Goal: Obtain resource: Download file/media

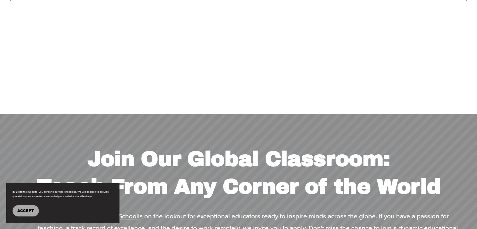
scroll to position [2414, 0]
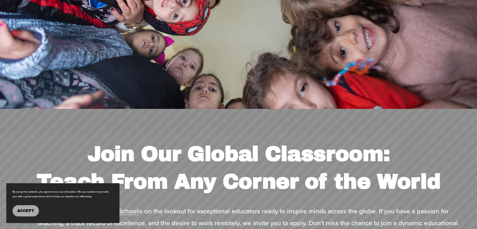
click at [29, 212] on span "Accept" at bounding box center [25, 211] width 17 height 4
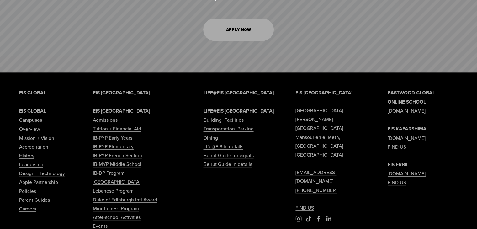
scroll to position [2665, 0]
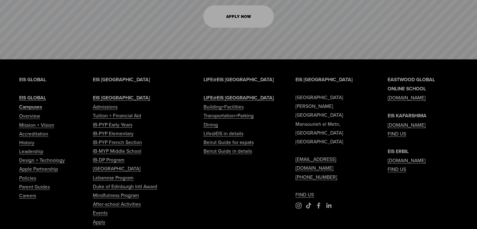
click at [111, 111] on link "Tuition + Financial Aid" at bounding box center [117, 115] width 48 height 9
type input "*****"
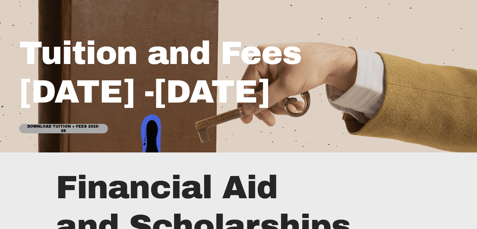
scroll to position [94, 0]
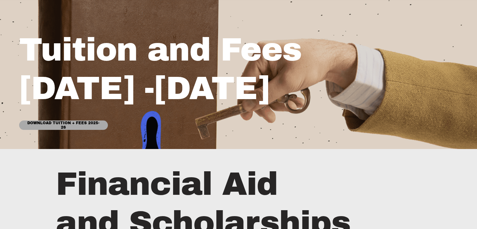
click at [90, 127] on link "Download Tuition + Fees 2025-26" at bounding box center [63, 124] width 89 height 9
